Goal: Task Accomplishment & Management: Manage account settings

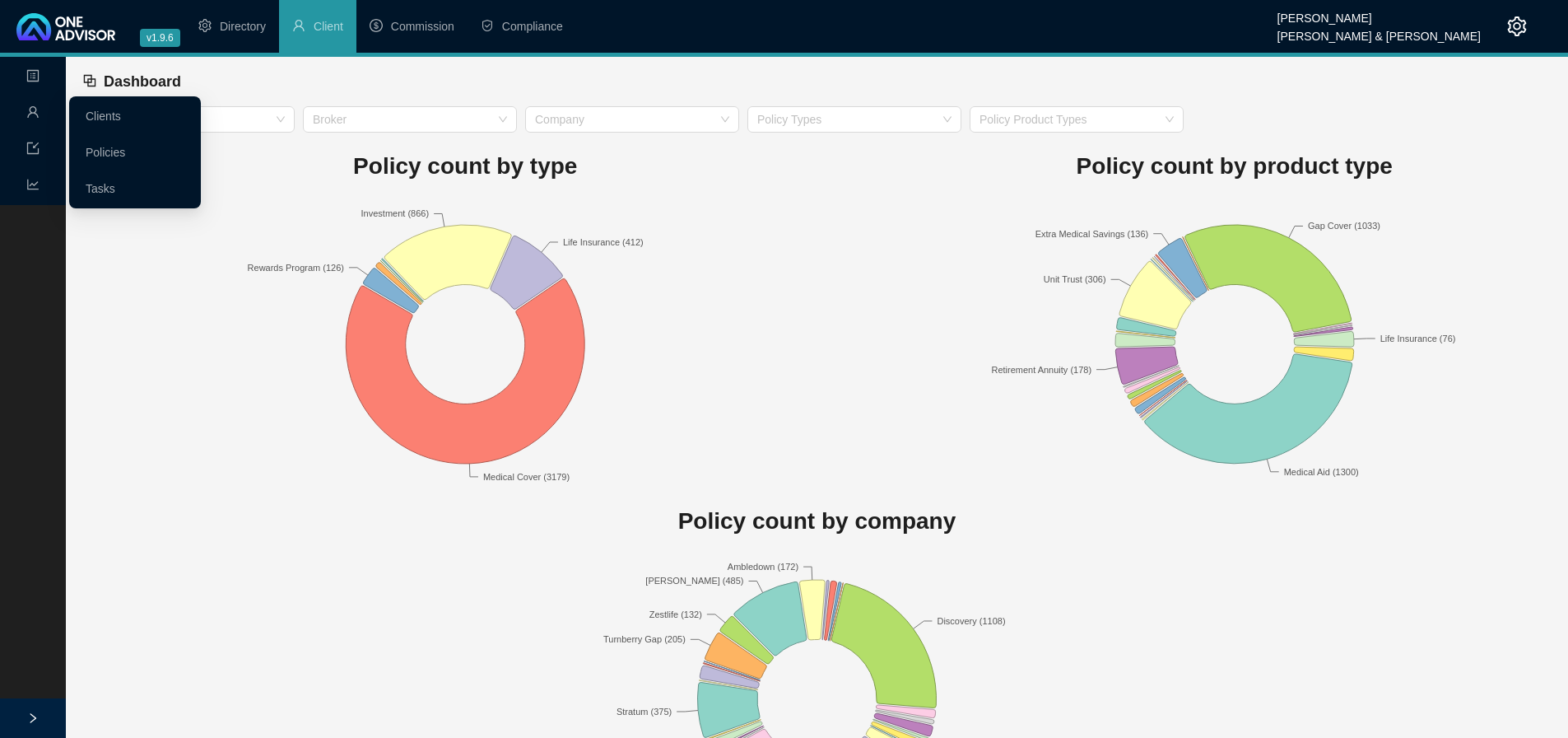
click at [32, 110] on icon "user" at bounding box center [33, 111] width 13 height 13
click at [93, 183] on link "Tasks" at bounding box center [100, 188] width 29 height 13
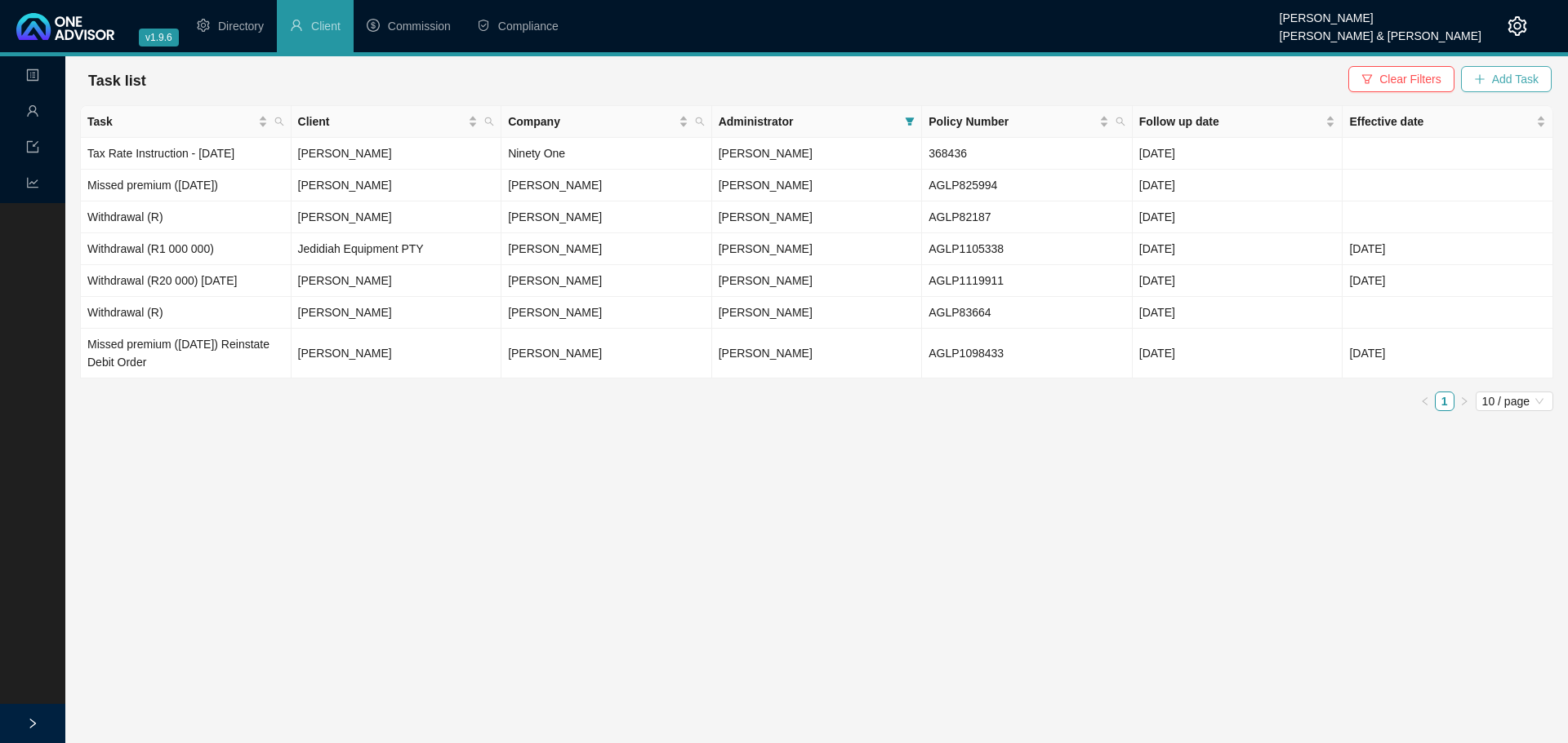
click at [1514, 78] on span "Add Task" at bounding box center [1515, 78] width 47 height 18
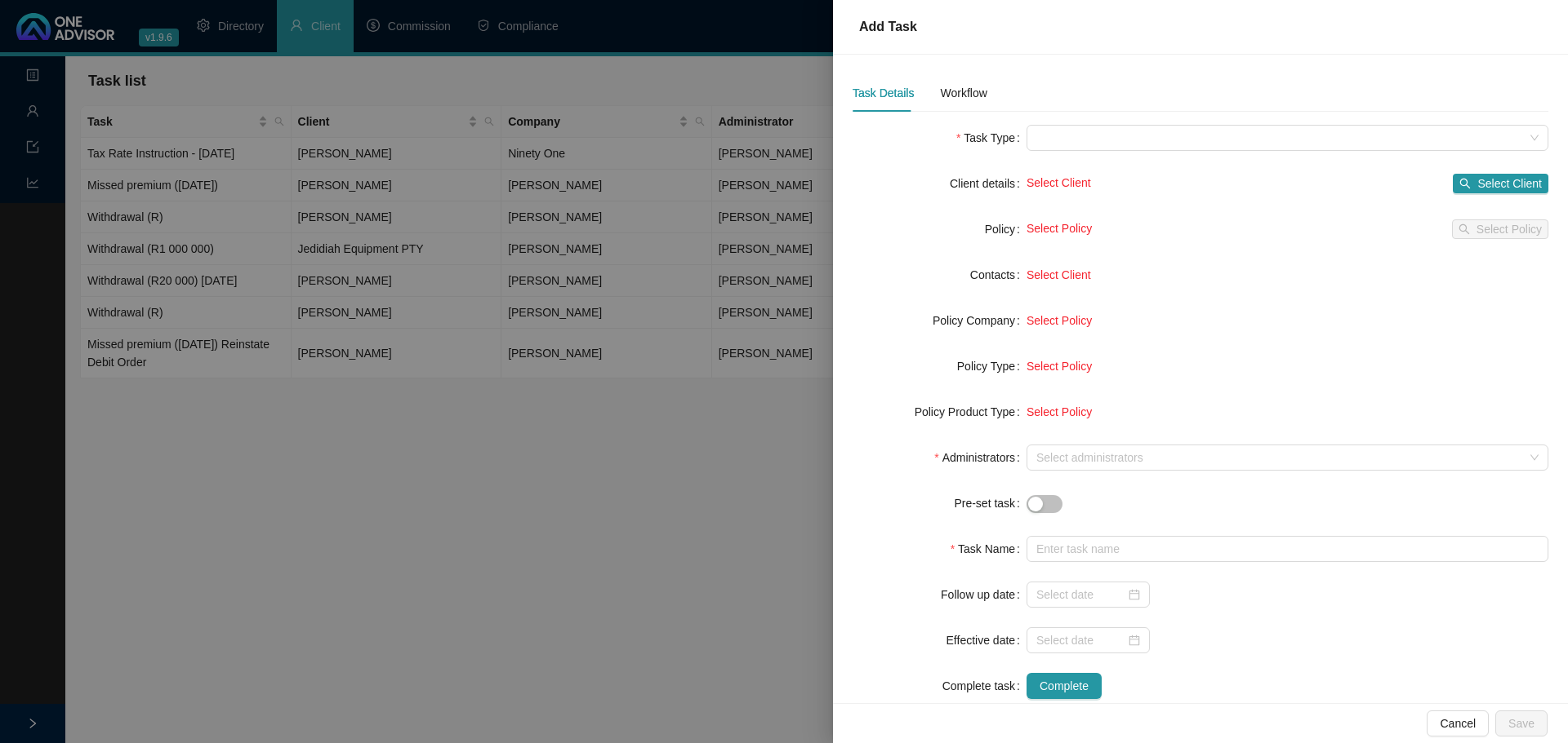
click at [1021, 502] on label "Pre-set task" at bounding box center [989, 503] width 73 height 26
click at [1035, 502] on div "button" at bounding box center [1035, 504] width 15 height 15
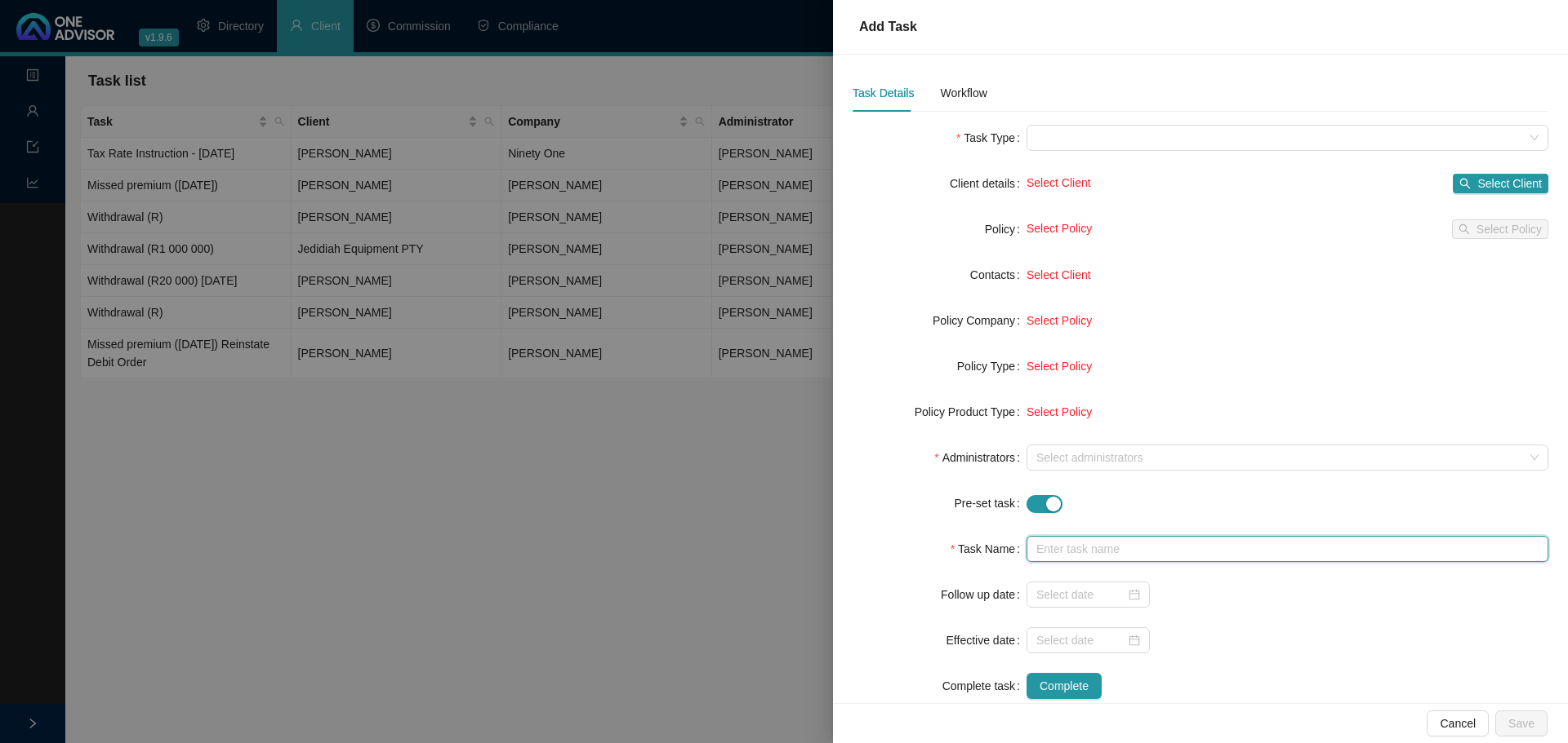
click at [1057, 549] on input "text" at bounding box center [1286, 549] width 522 height 26
click at [1114, 554] on input "text" at bounding box center [1286, 549] width 522 height 26
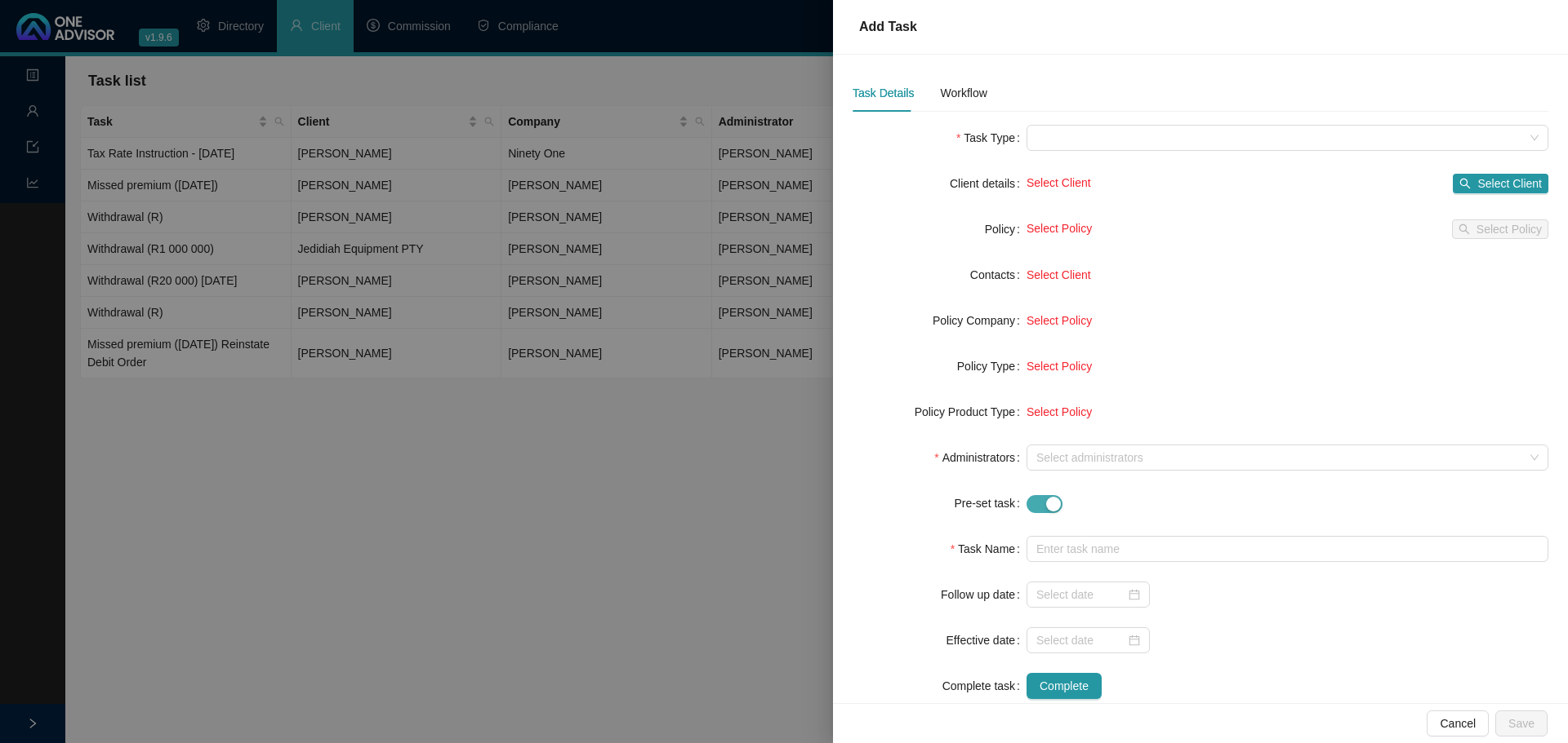
click at [1046, 502] on div "button" at bounding box center [1052, 504] width 15 height 15
click at [516, 543] on div at bounding box center [784, 371] width 1568 height 743
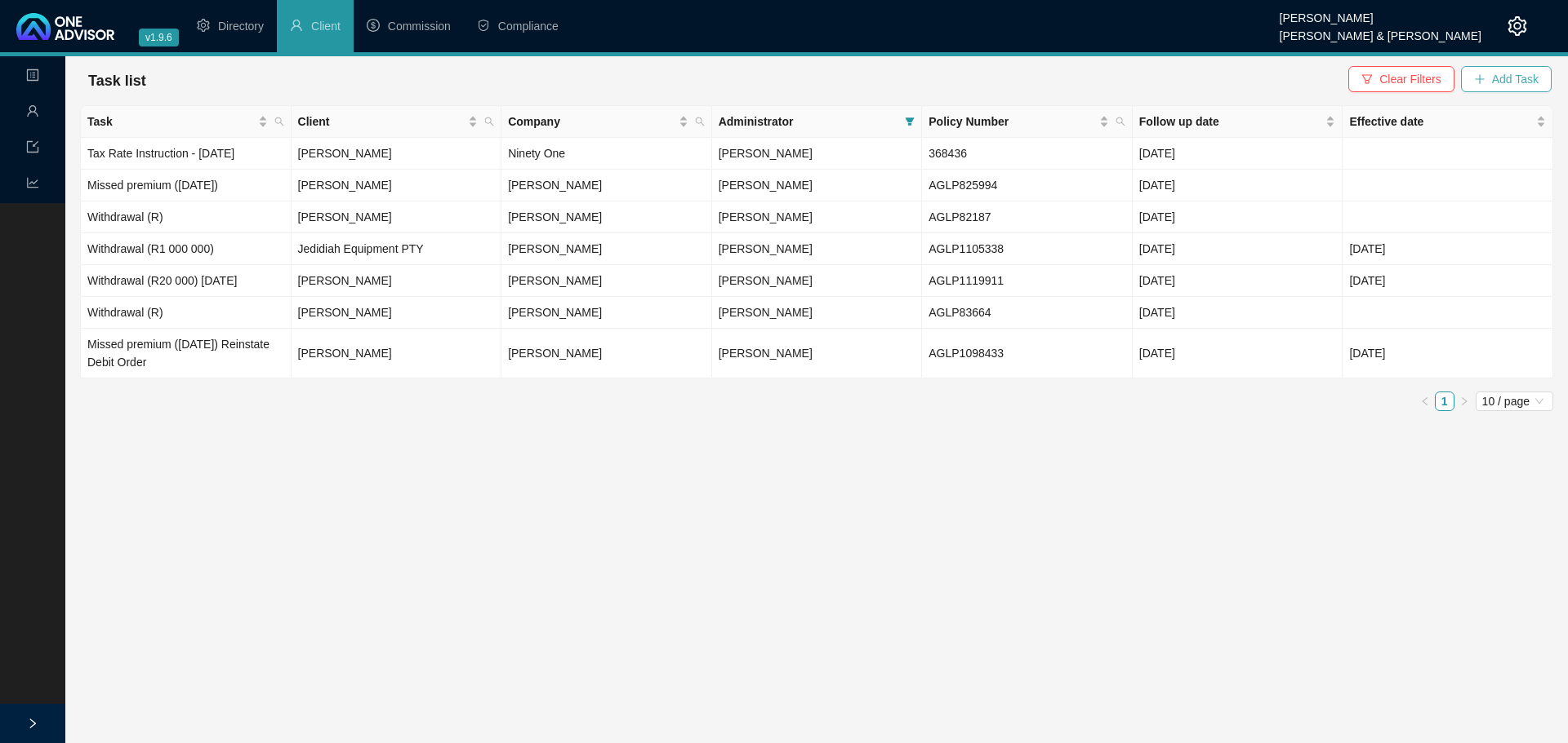
click at [1499, 74] on span "Add Task" at bounding box center [1515, 78] width 47 height 18
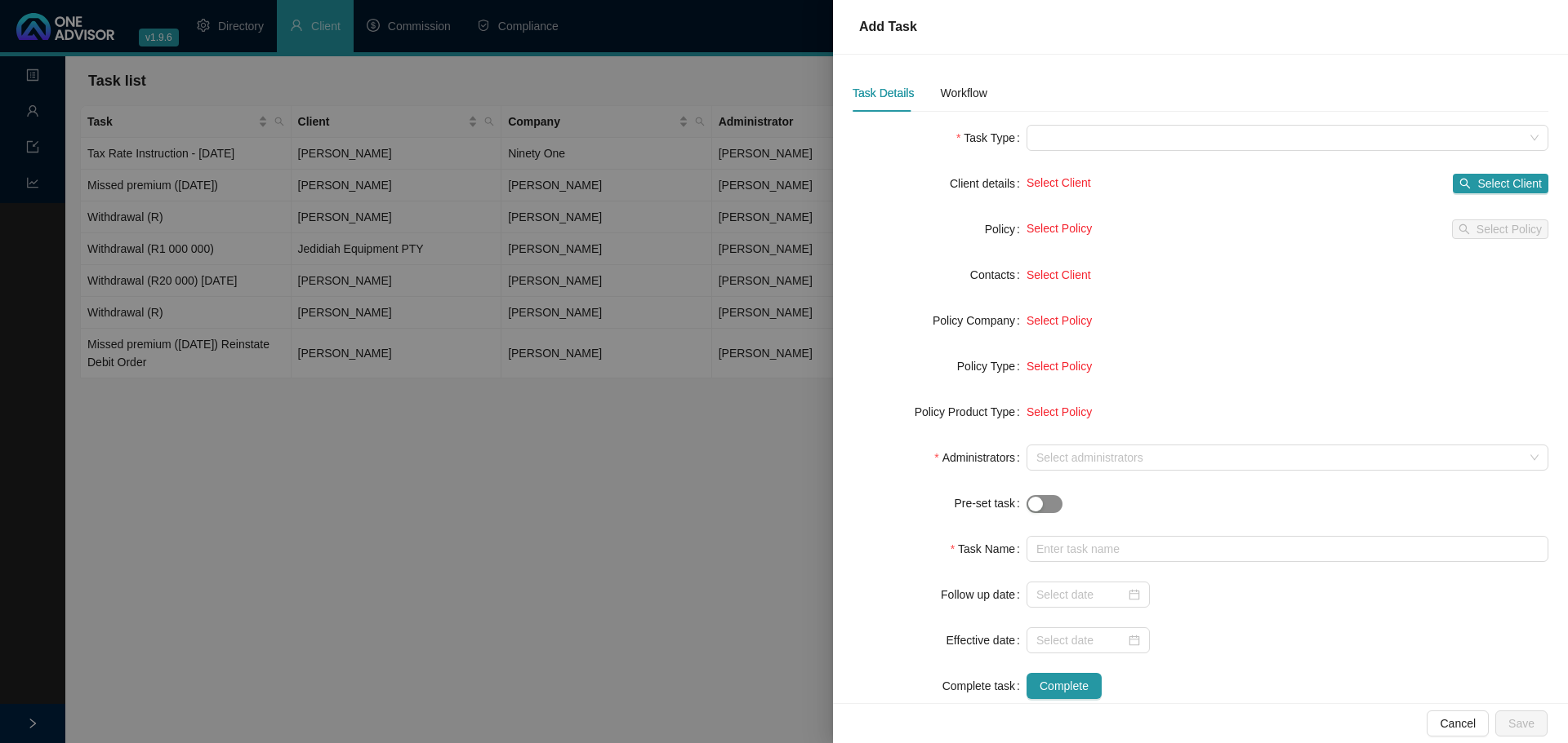
click at [1028, 510] on div "button" at bounding box center [1035, 504] width 15 height 15
click at [808, 540] on div at bounding box center [784, 371] width 1568 height 743
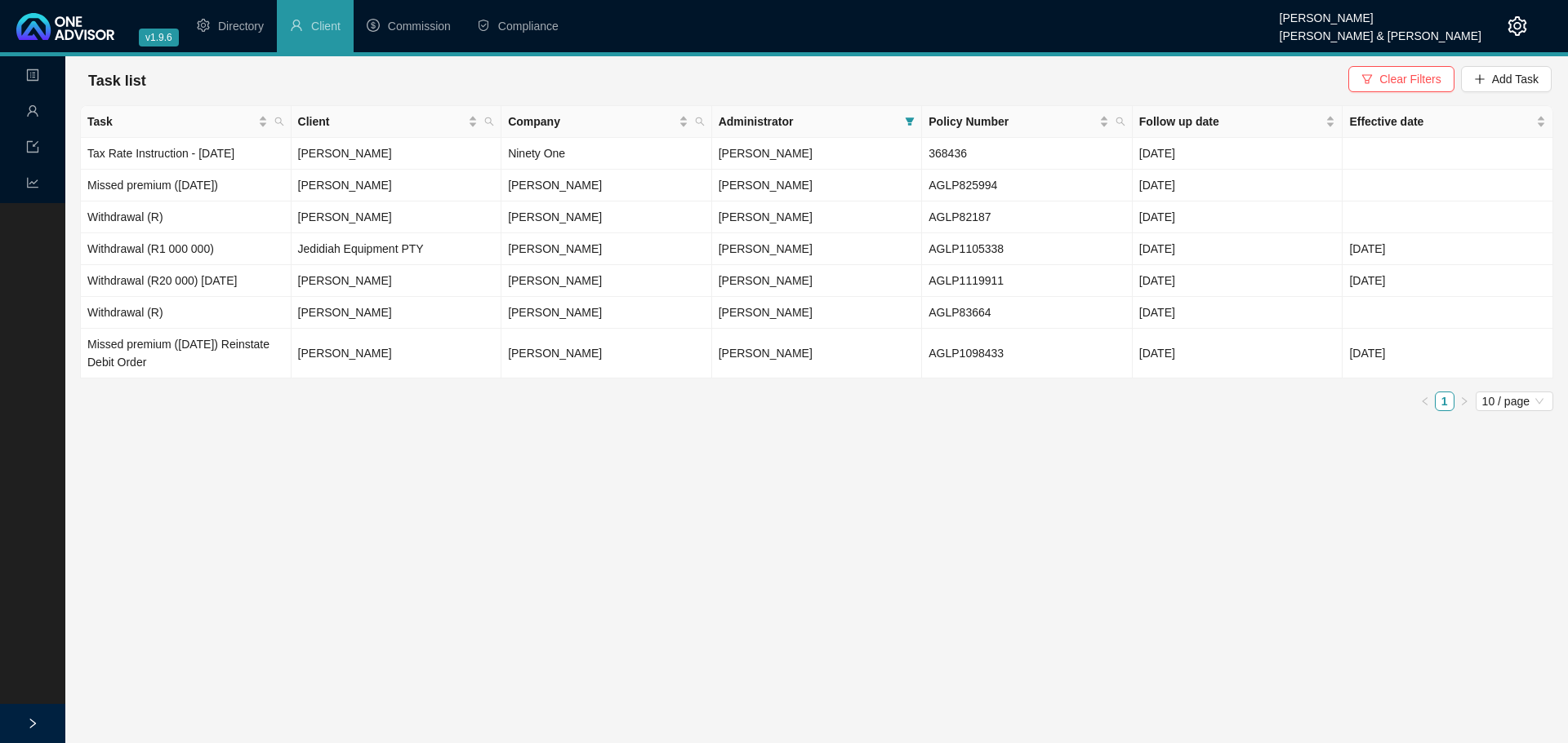
click at [1518, 25] on icon "setting" at bounding box center [1517, 26] width 20 height 20
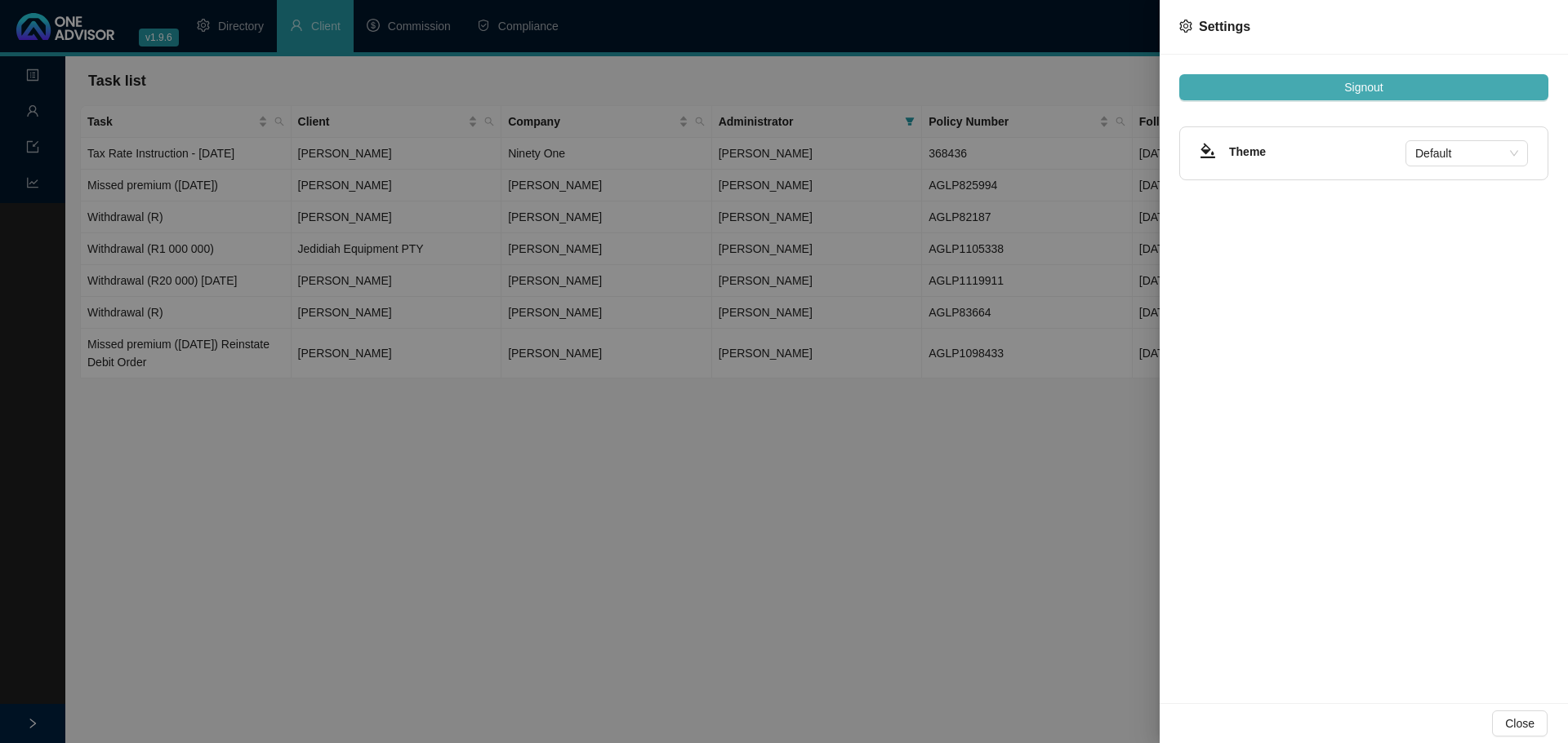
click at [1373, 85] on span "Signout" at bounding box center [1362, 87] width 38 height 18
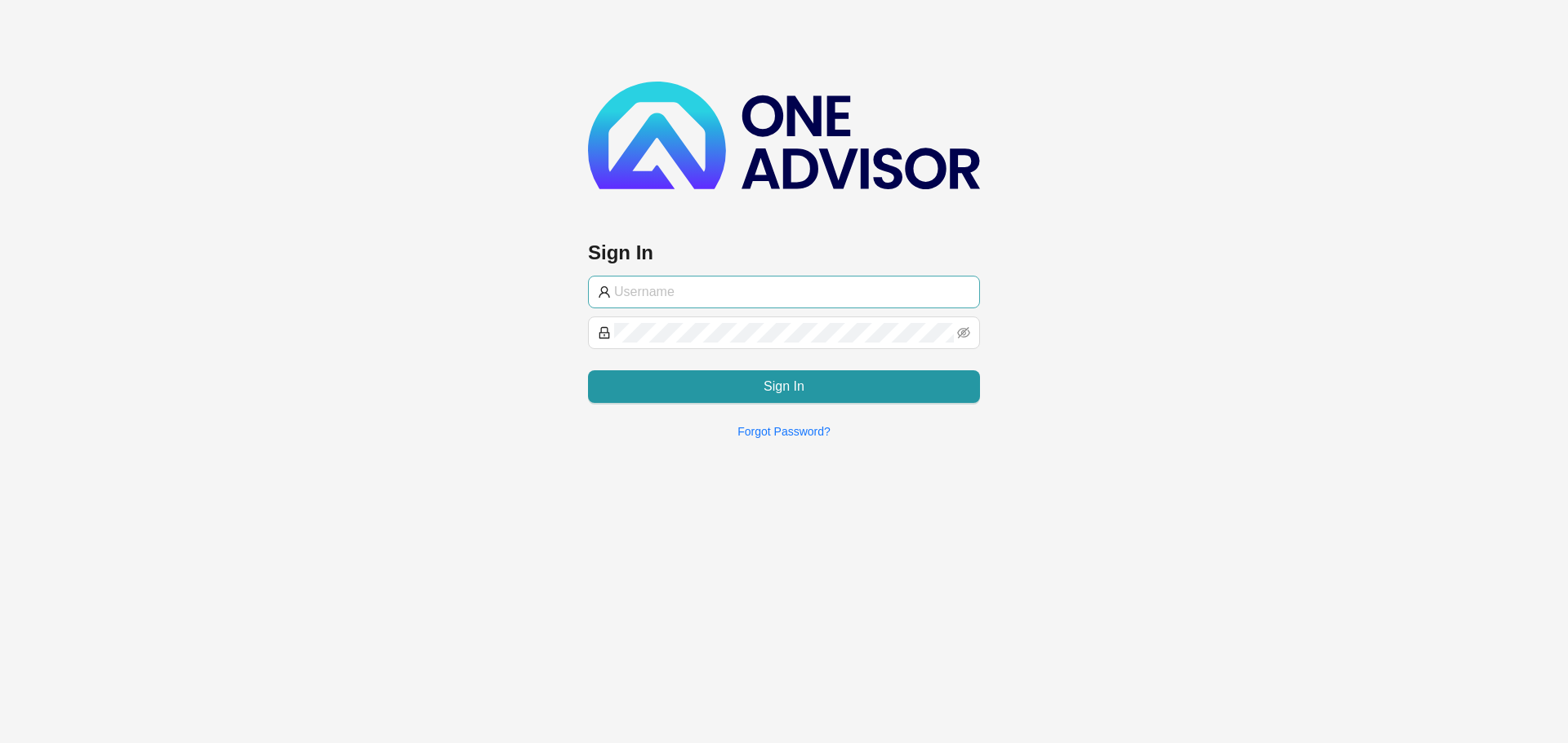
click at [712, 295] on input "text" at bounding box center [791, 292] width 356 height 20
type input "marc@smithbormann.co.za"
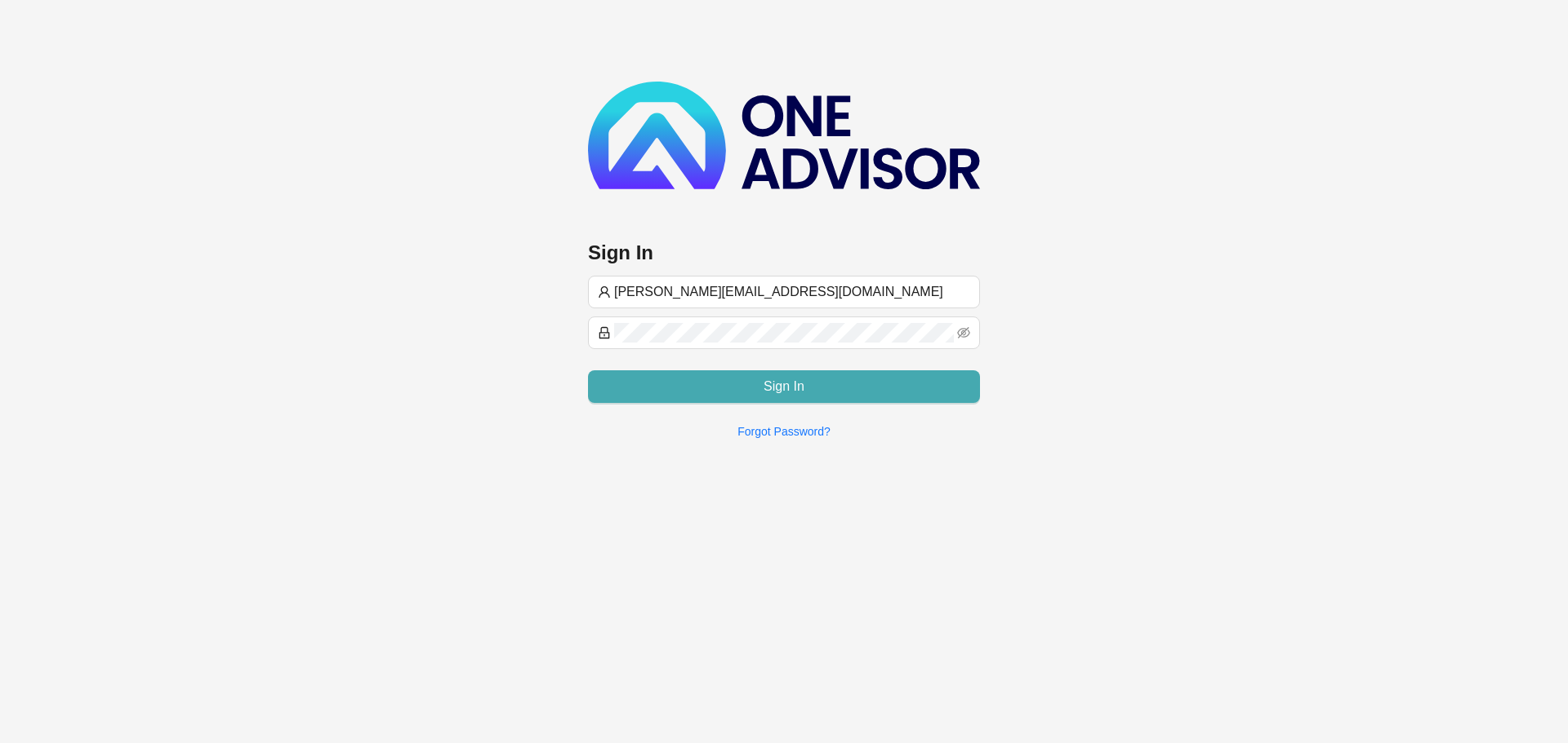
click at [702, 385] on button "Sign In" at bounding box center [784, 386] width 392 height 32
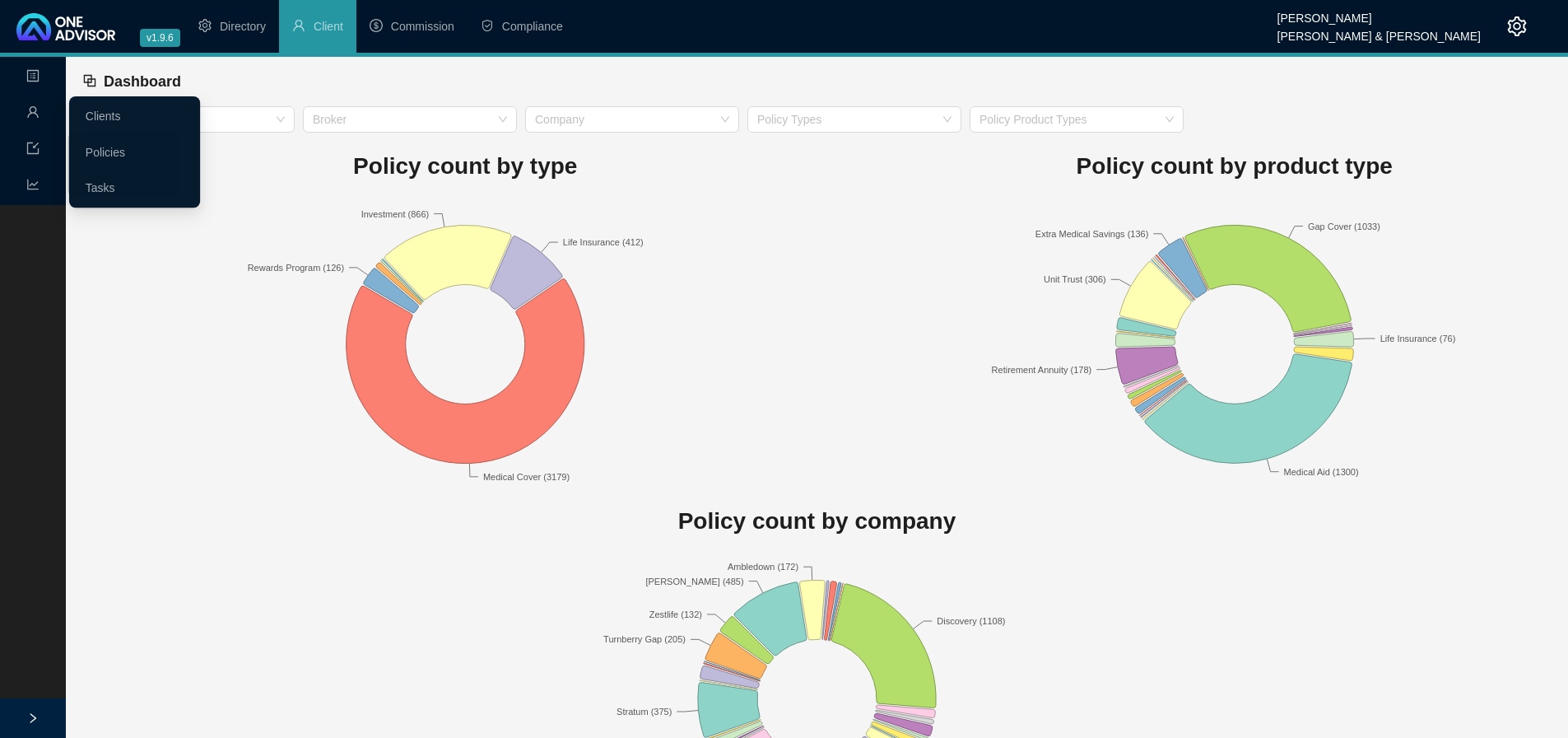
click at [28, 111] on icon "user" at bounding box center [33, 111] width 13 height 13
click at [98, 184] on link "Tasks" at bounding box center [100, 188] width 29 height 13
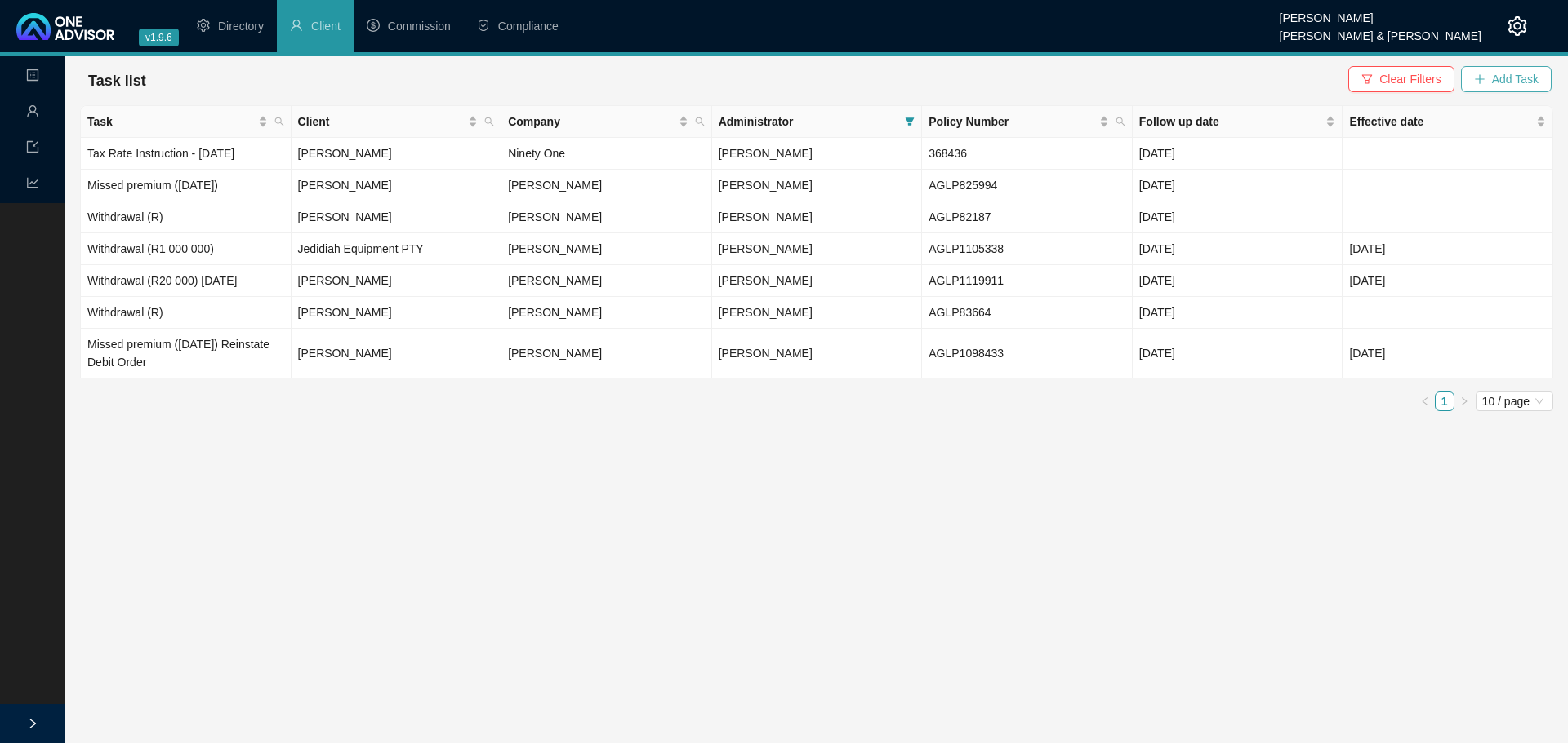
click at [1517, 78] on span "Add Task" at bounding box center [1515, 78] width 47 height 18
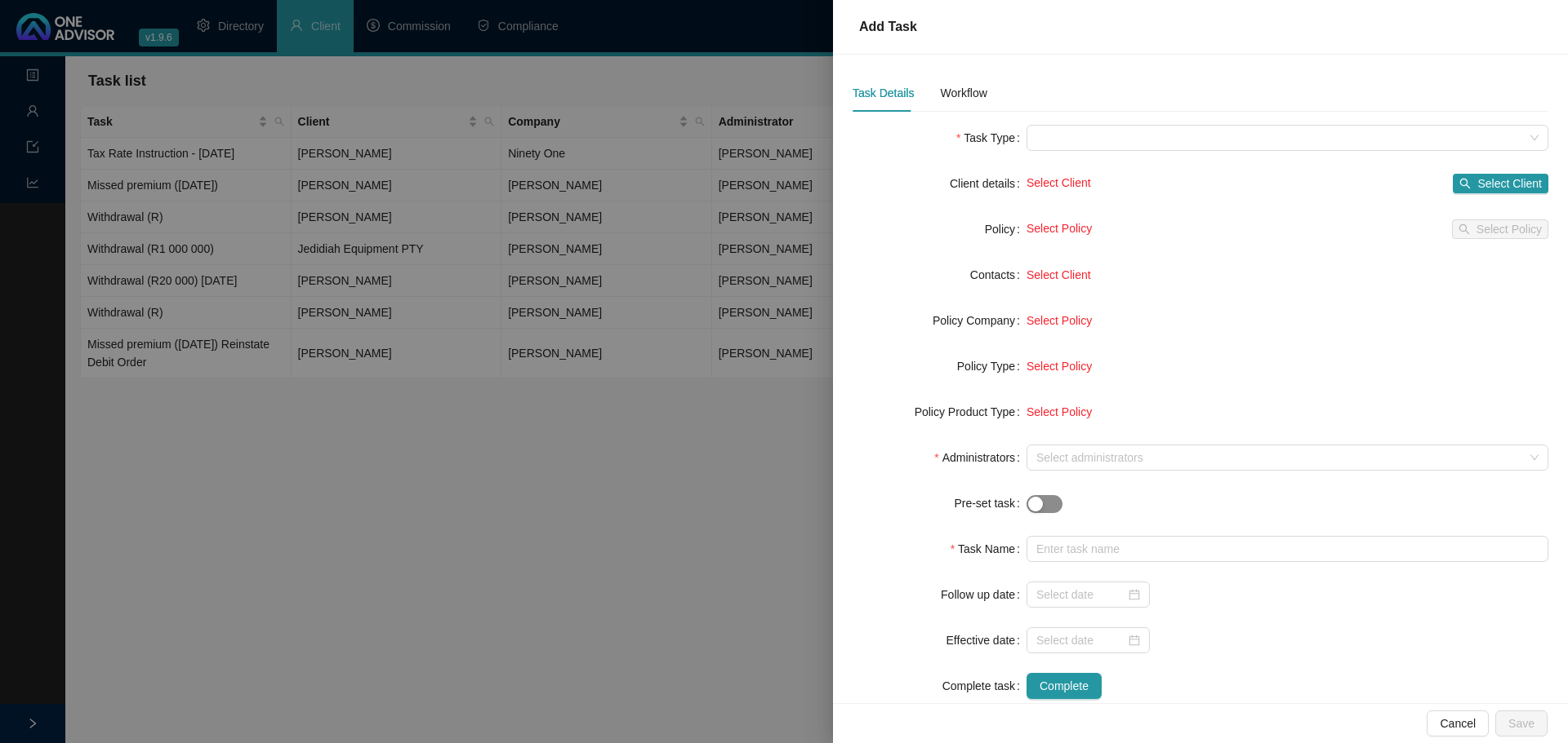
click at [1040, 502] on button "button" at bounding box center [1044, 504] width 36 height 18
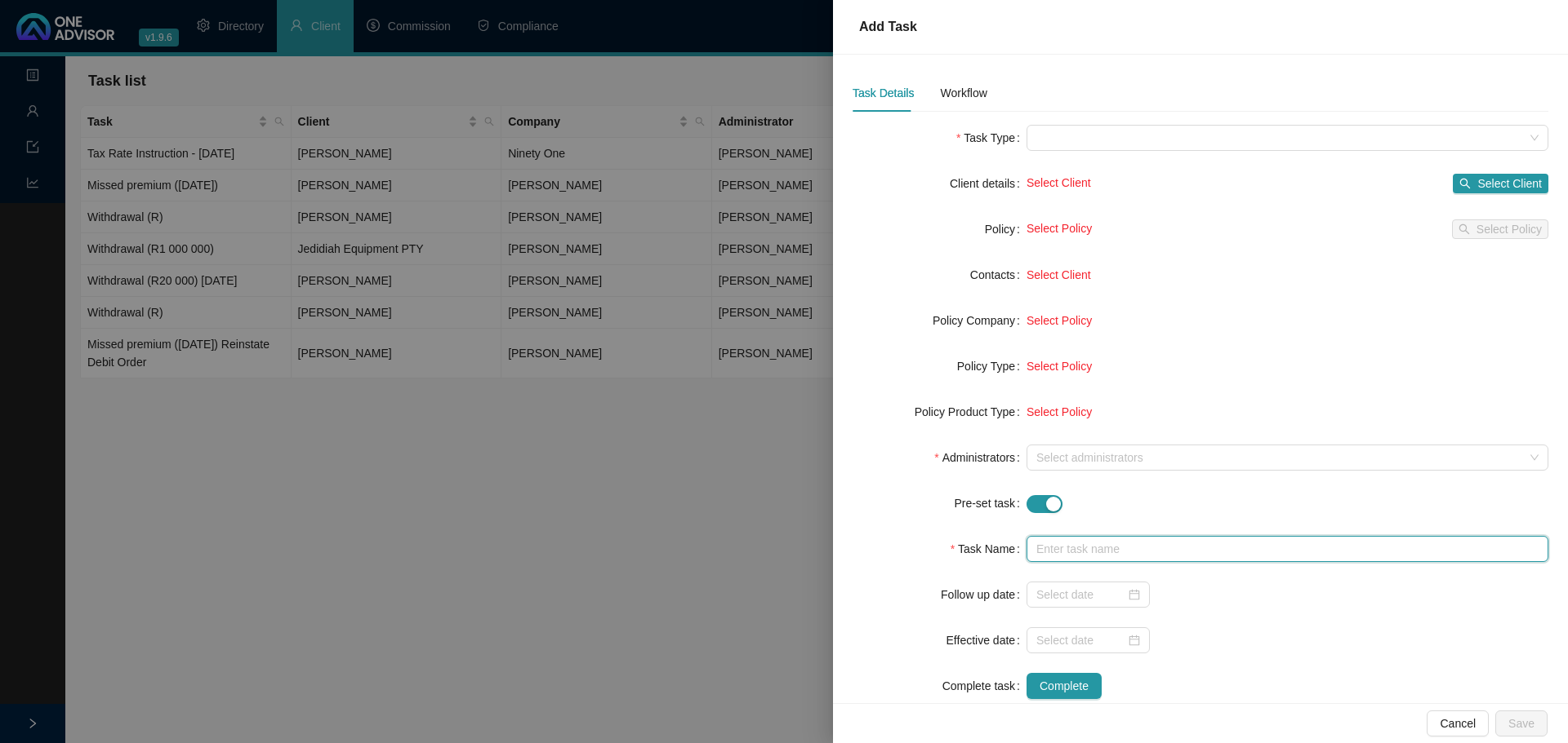
click at [1057, 551] on input "text" at bounding box center [1286, 549] width 522 height 26
click at [247, 21] on div at bounding box center [784, 371] width 1568 height 743
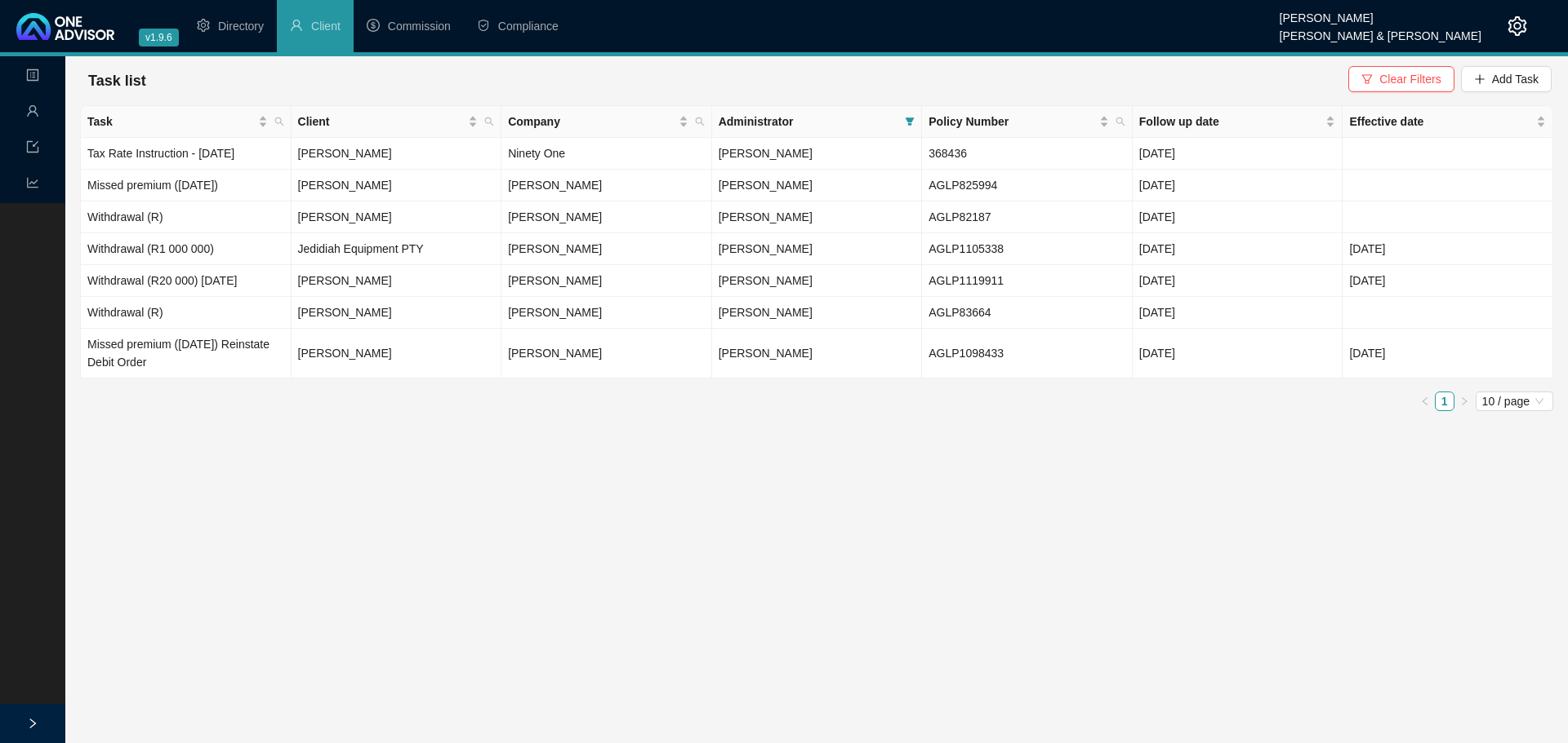
click at [244, 26] on span "Directory" at bounding box center [241, 26] width 46 height 13
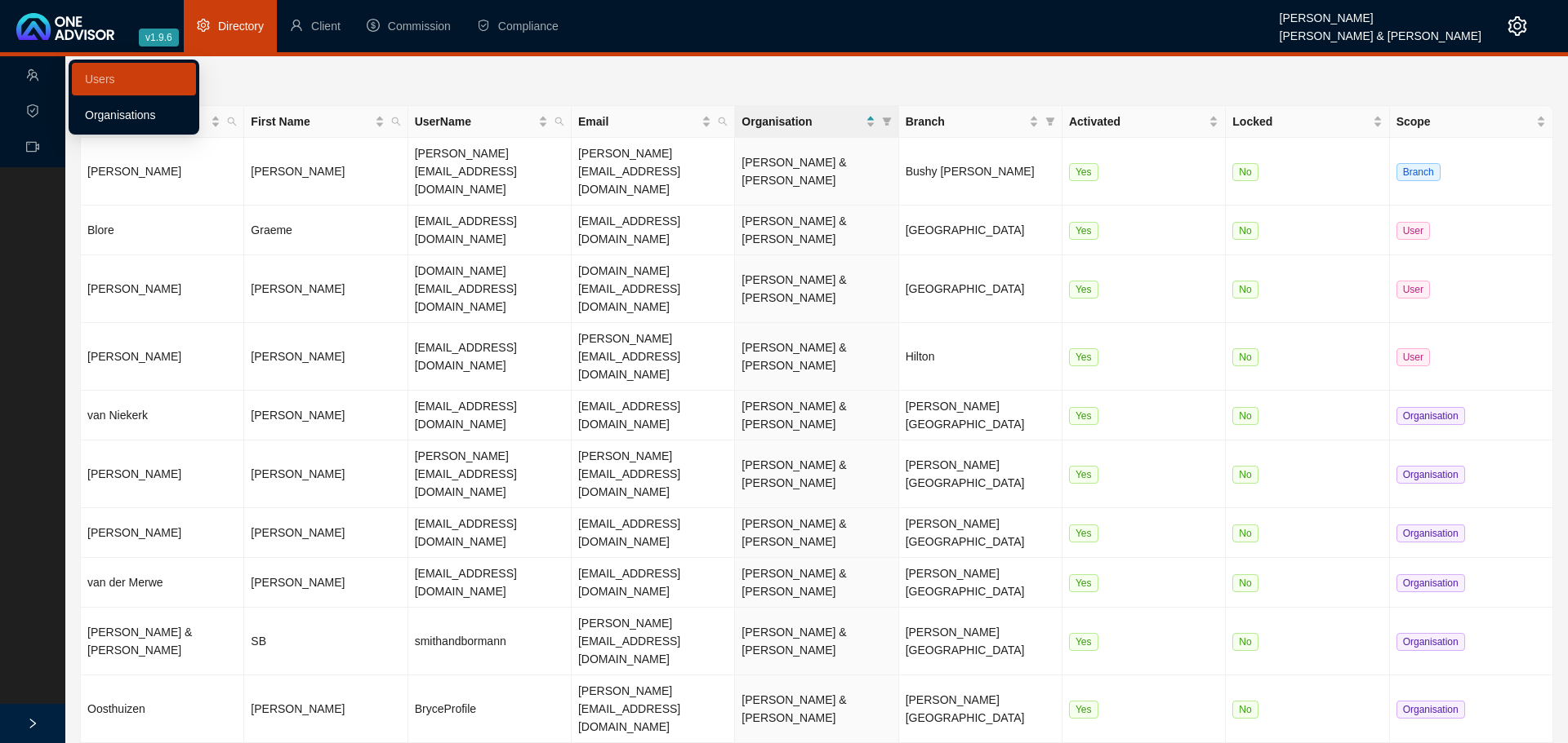
click at [122, 119] on link "Organisations" at bounding box center [119, 114] width 70 height 13
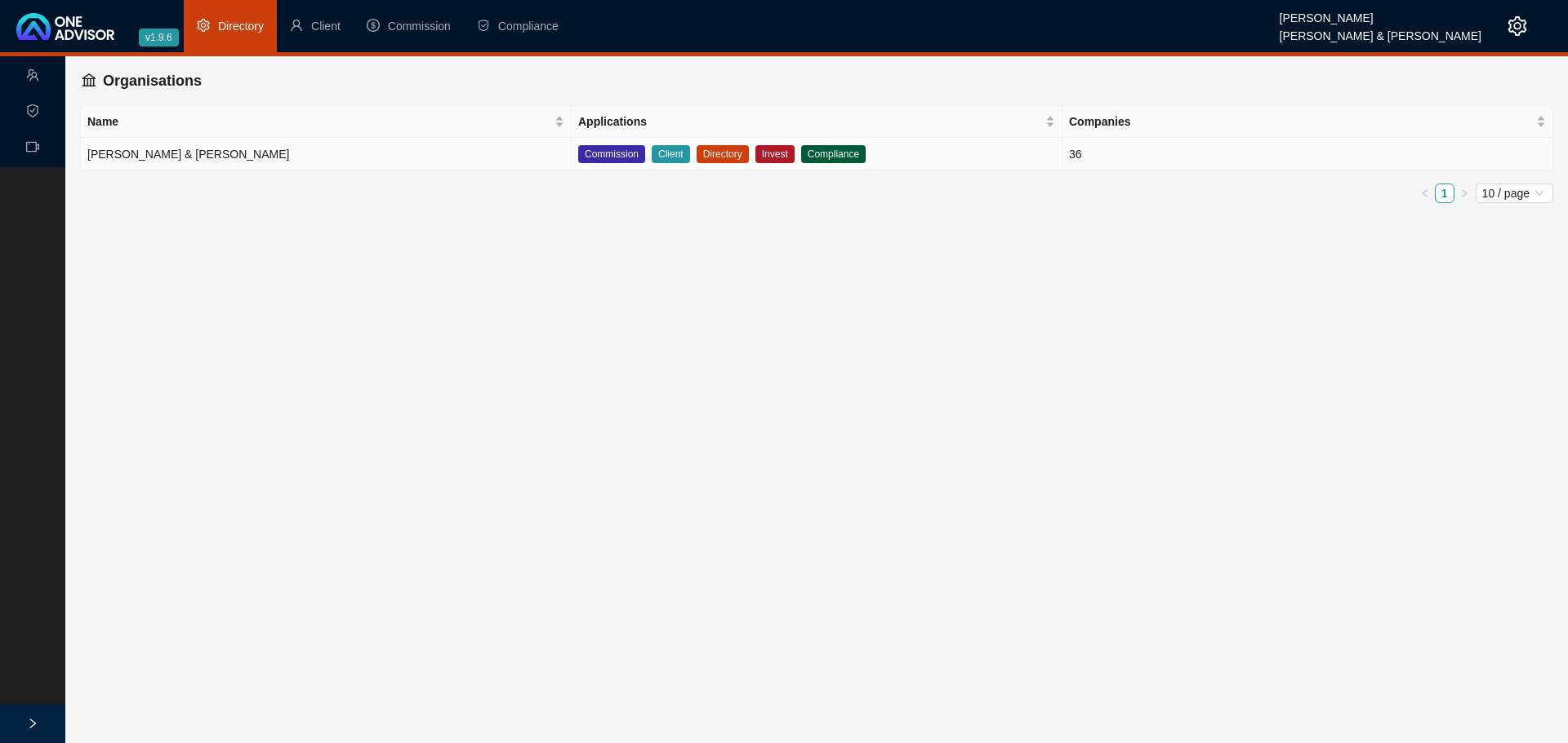
click at [142, 155] on td "[PERSON_NAME] & [PERSON_NAME]" at bounding box center [326, 154] width 491 height 32
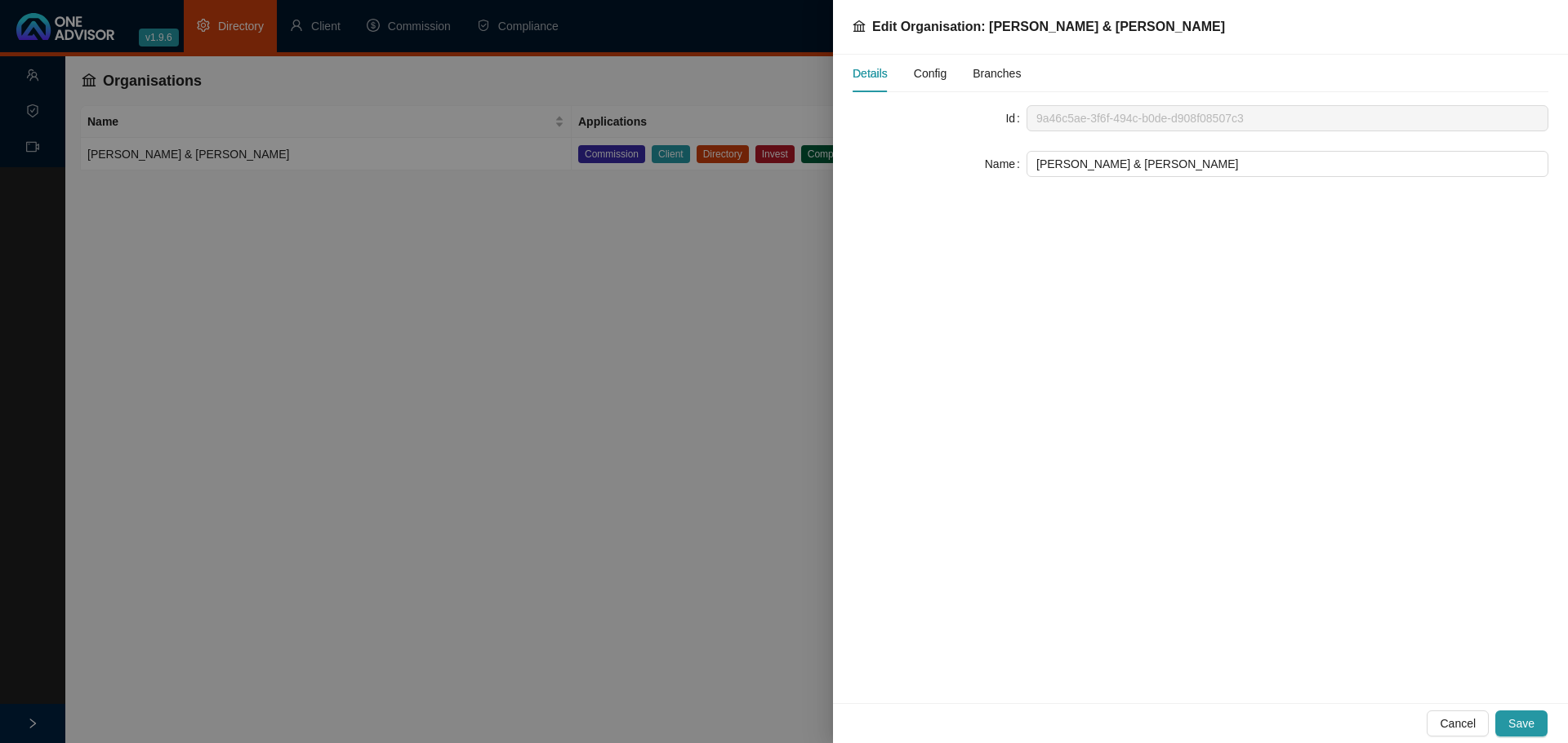
click at [943, 76] on span "Config" at bounding box center [930, 73] width 32 height 11
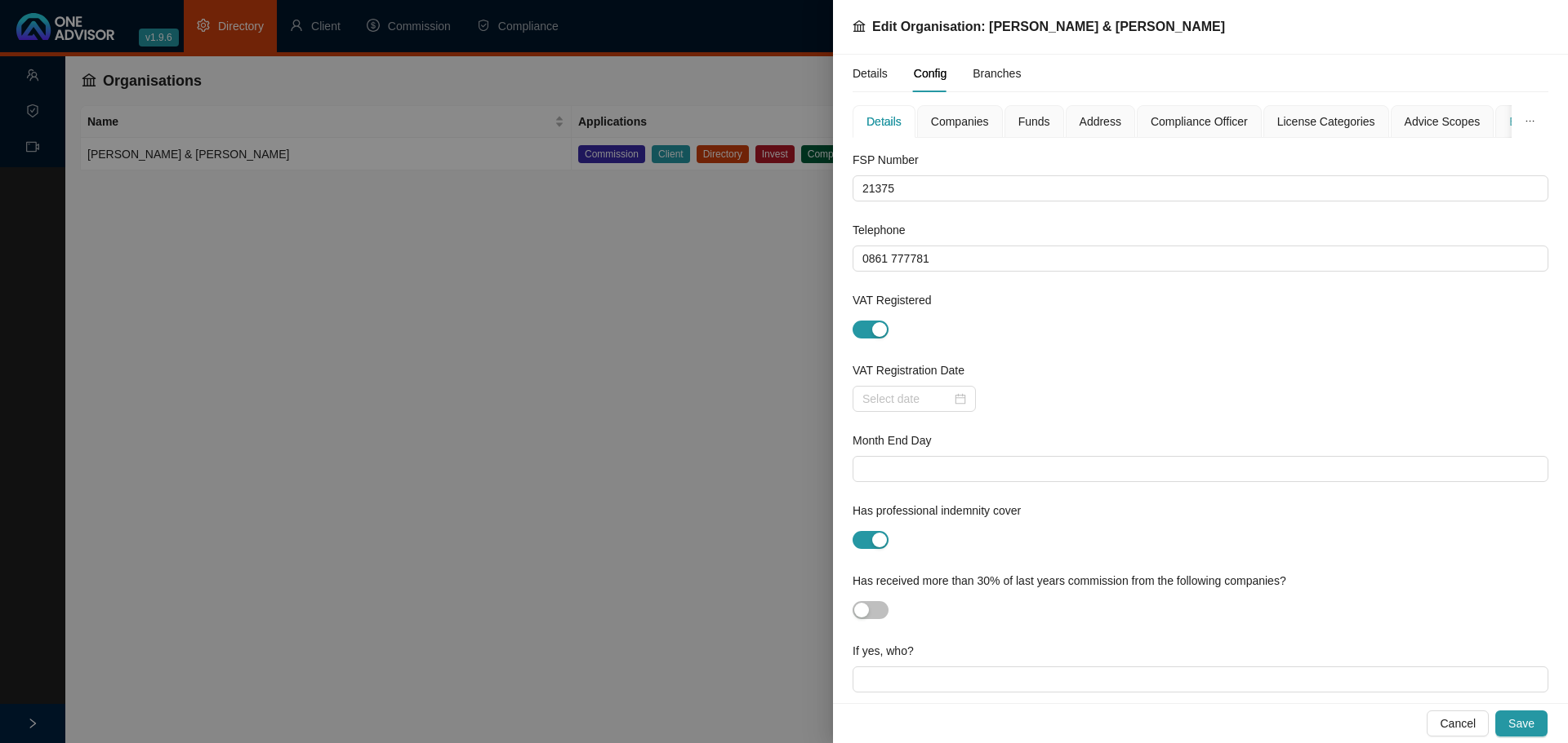
click at [1495, 124] on div "Branding" at bounding box center [1531, 121] width 73 height 32
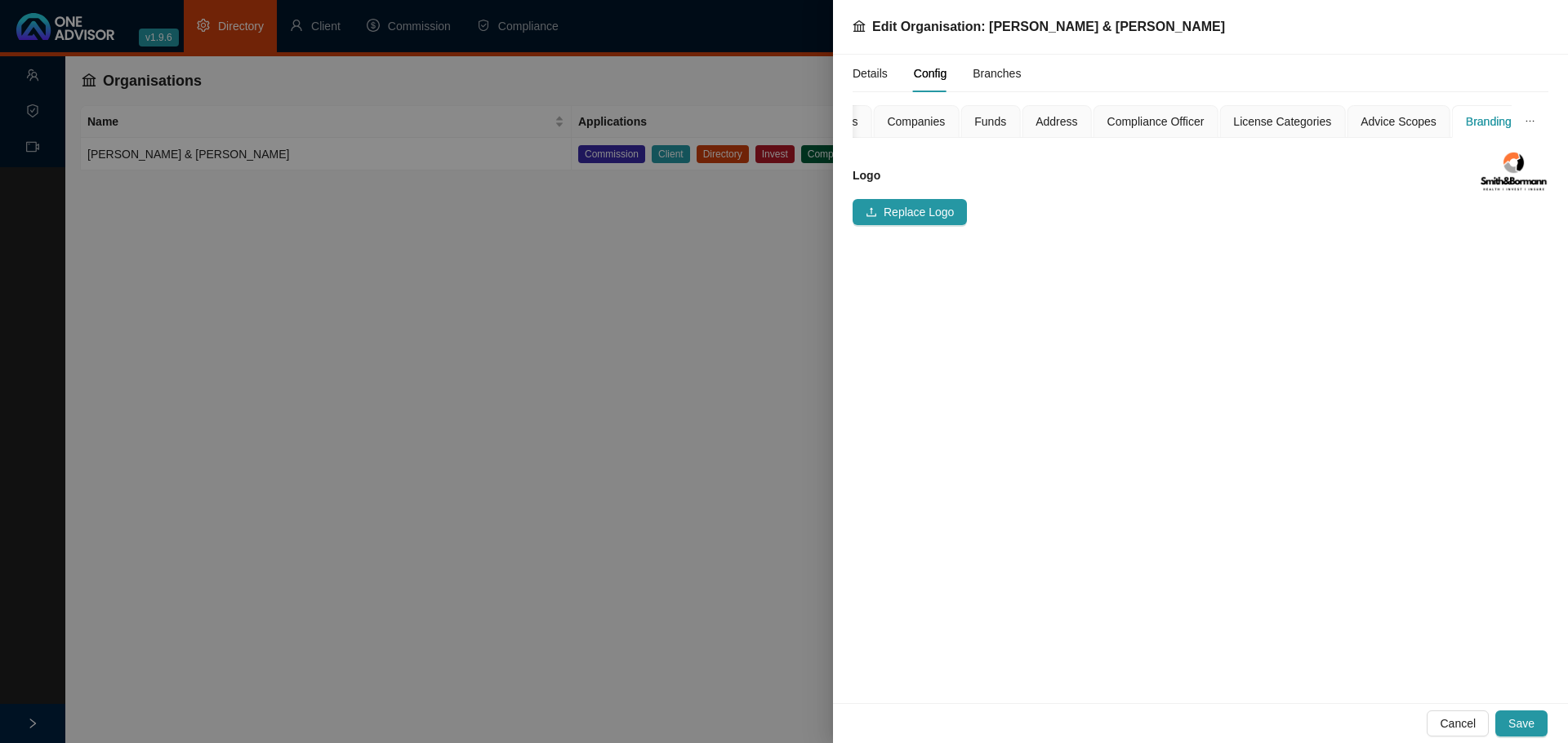
click at [1492, 124] on div "Branding" at bounding box center [1489, 121] width 46 height 18
click at [1530, 123] on icon "ellipsis" at bounding box center [1530, 121] width 10 height 10
click at [1492, 161] on span "Details" at bounding box center [1499, 156] width 79 height 18
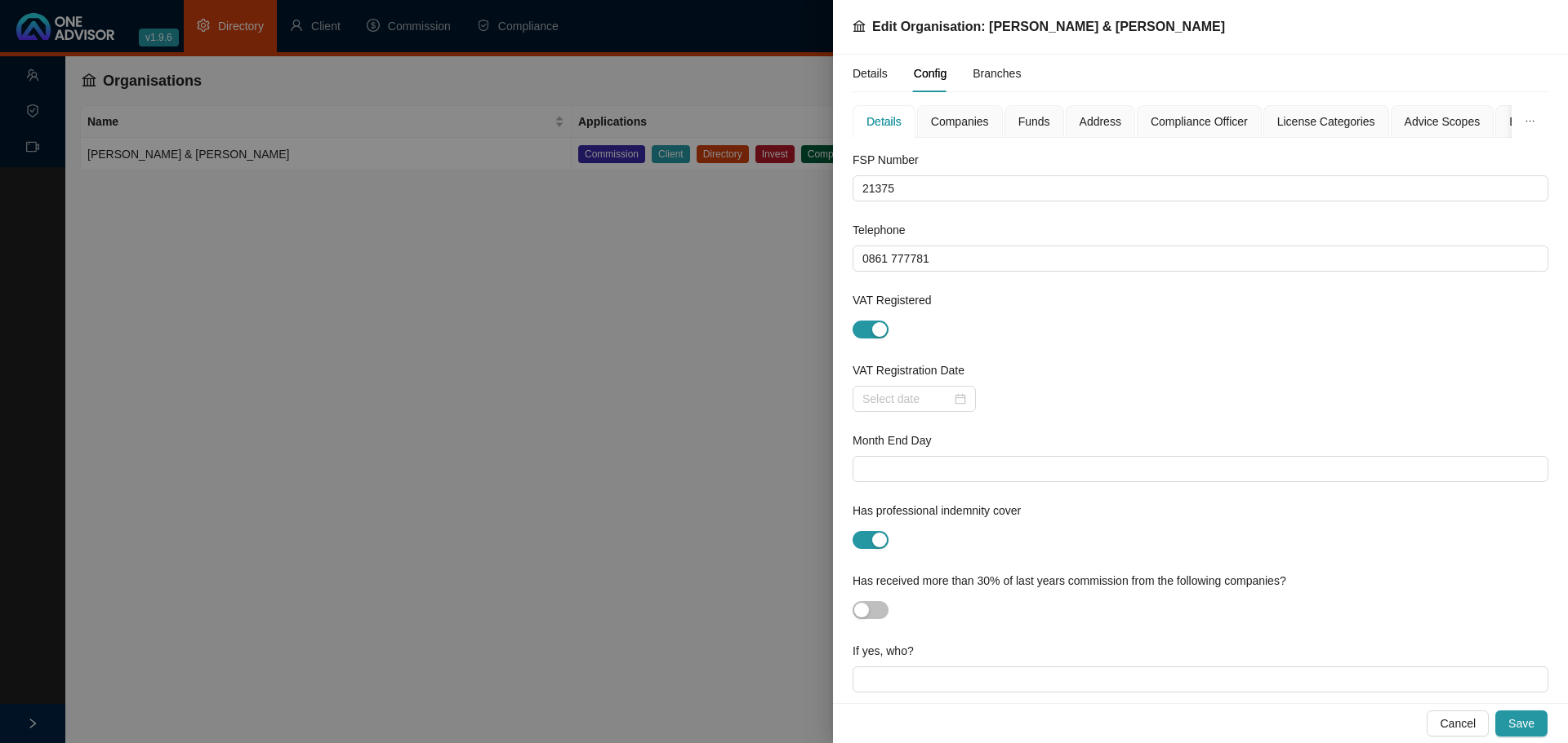
click at [318, 23] on div at bounding box center [784, 371] width 1568 height 743
